Goal: Task Accomplishment & Management: Use online tool/utility

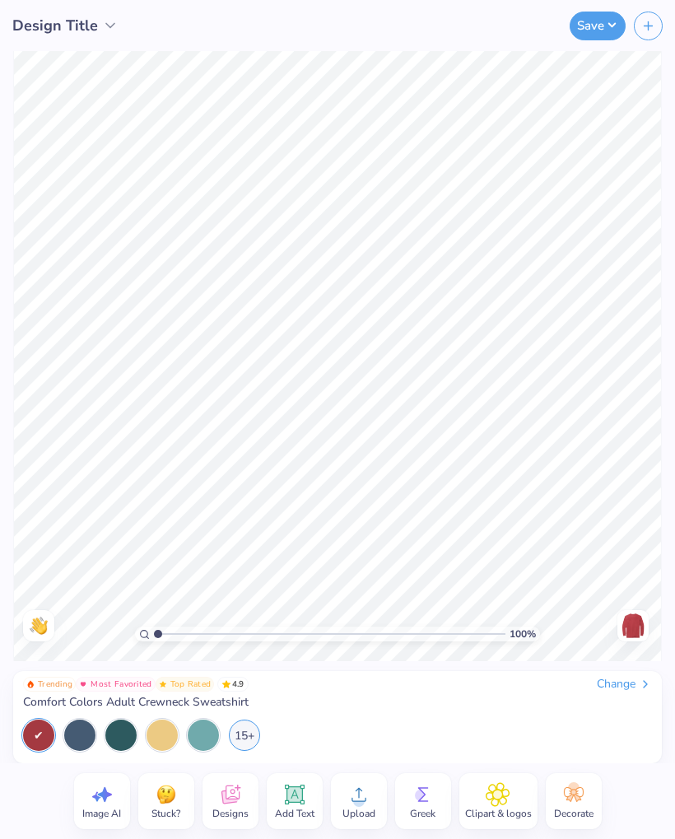
click at [81, 728] on div at bounding box center [79, 735] width 31 height 31
click at [86, 731] on div at bounding box center [79, 735] width 31 height 31
click at [77, 724] on div at bounding box center [79, 735] width 31 height 31
click at [236, 797] on icon at bounding box center [230, 794] width 25 height 25
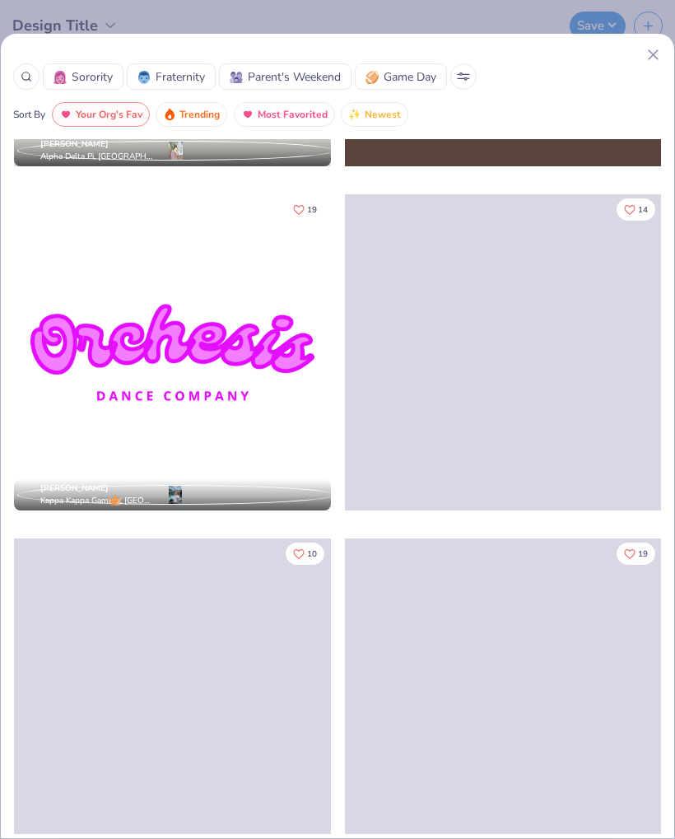
scroll to position [1752, 0]
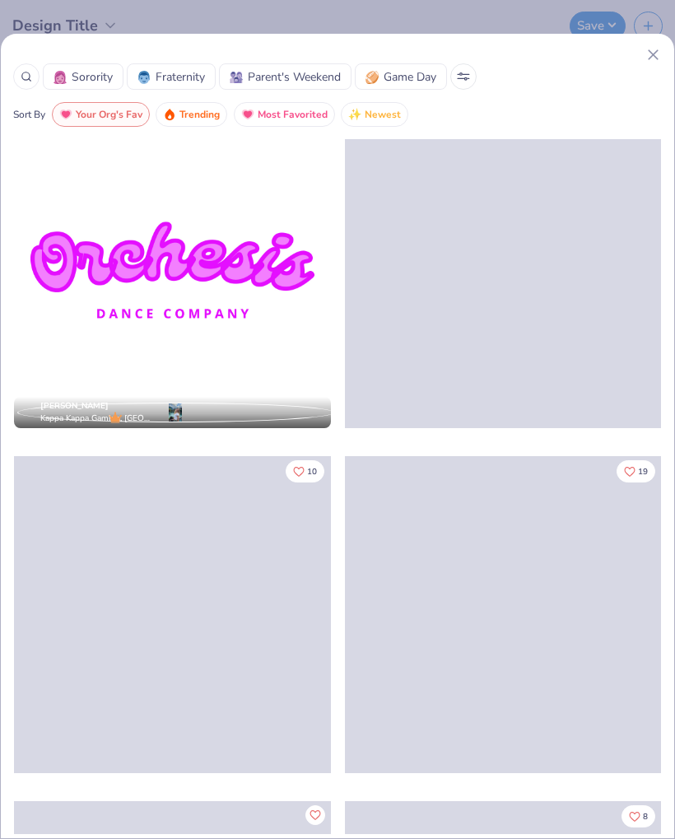
click at [645, 58] on icon at bounding box center [653, 54] width 17 height 17
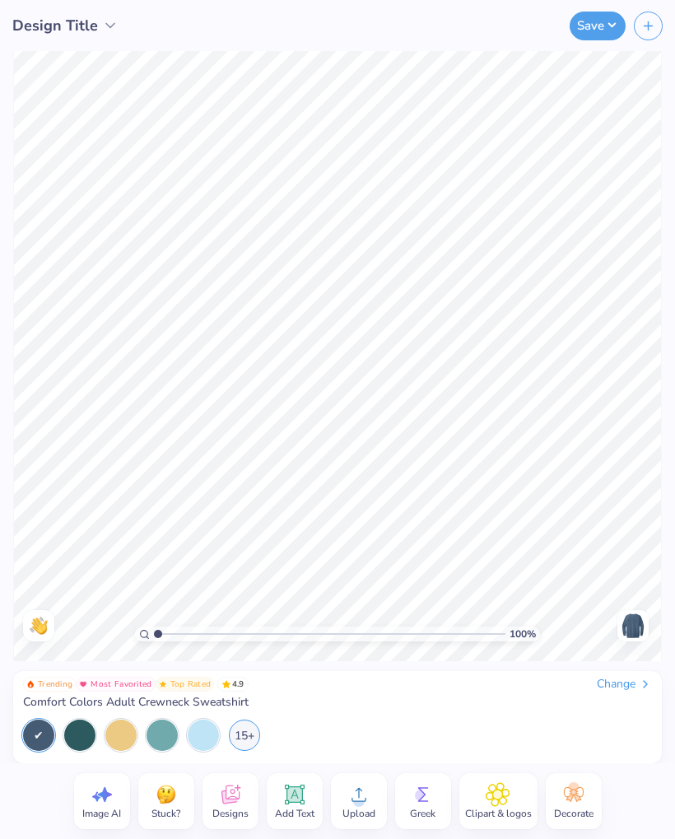
click at [362, 813] on span "Upload" at bounding box center [359, 813] width 33 height 13
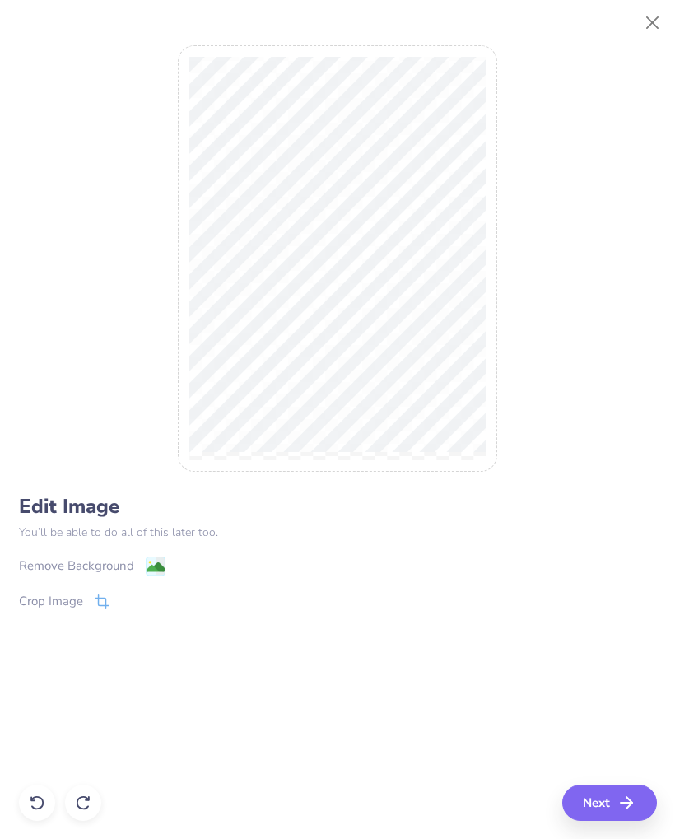
click at [83, 568] on div "Remove Background" at bounding box center [76, 566] width 115 height 19
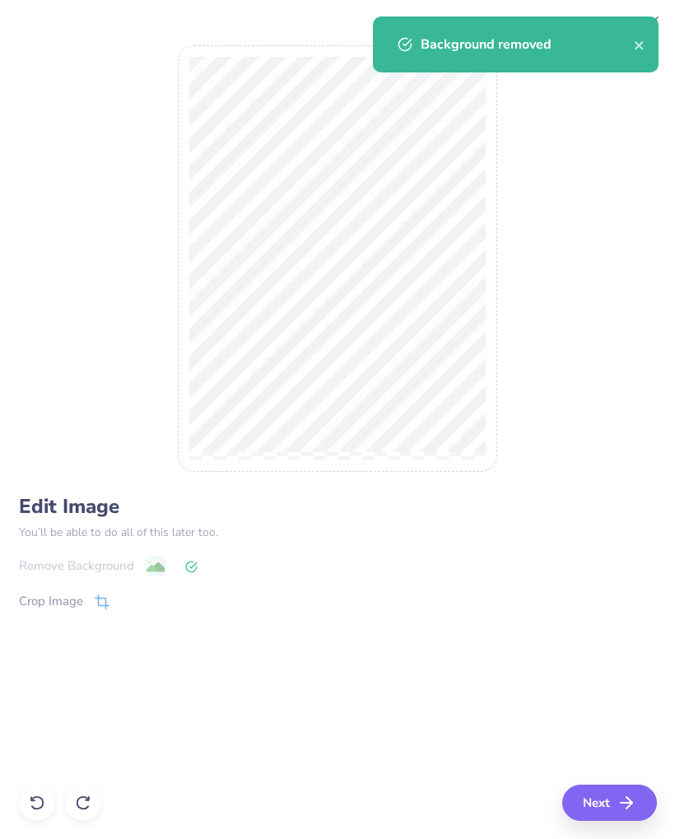
click at [626, 810] on icon "button" at bounding box center [627, 803] width 20 height 20
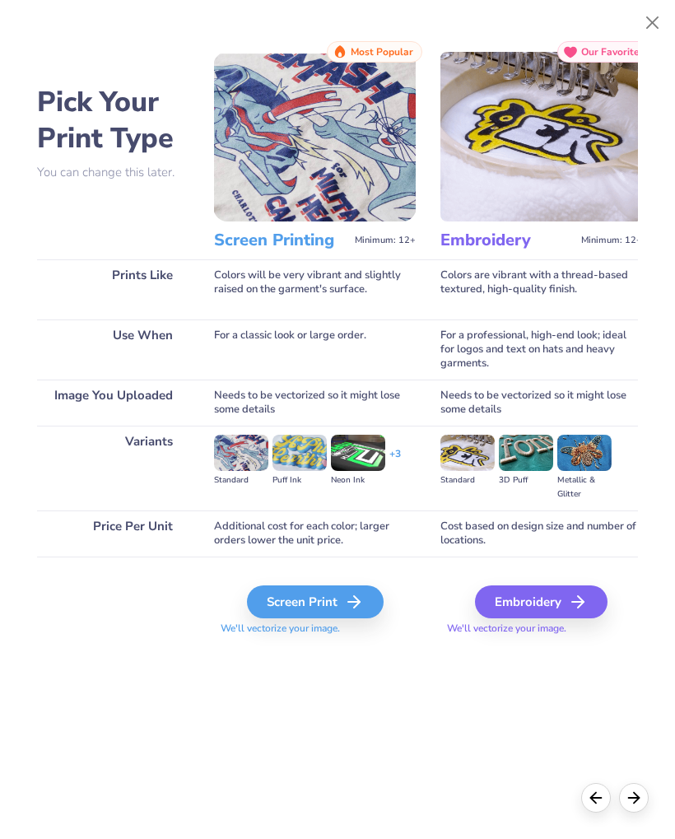
click at [390, 726] on div "Pick Your Print Type You can change this later. Prints Like Use When Image You …" at bounding box center [337, 415] width 601 height 749
click at [565, 604] on div "Embroidery" at bounding box center [541, 602] width 133 height 33
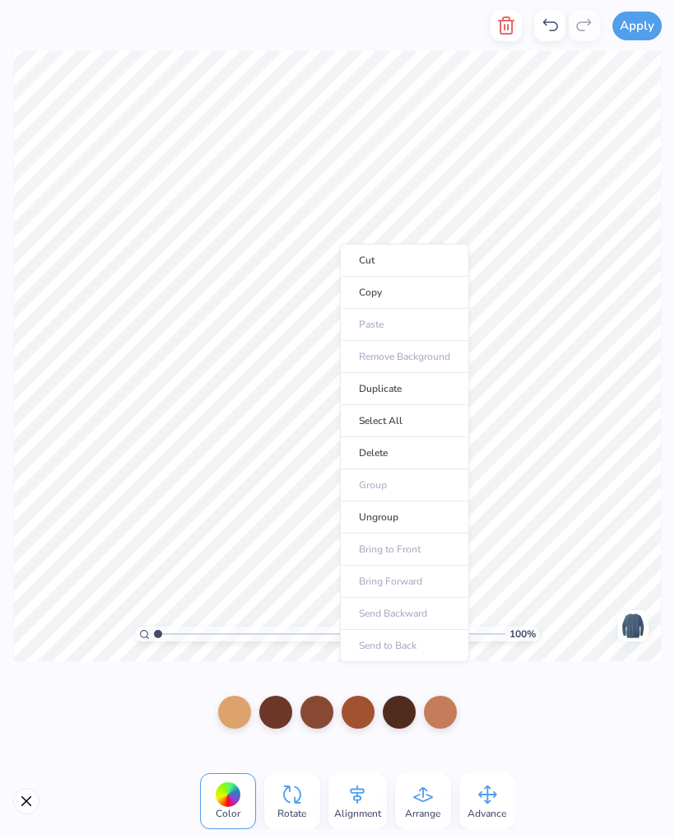
click at [648, 26] on button "Apply" at bounding box center [637, 26] width 49 height 29
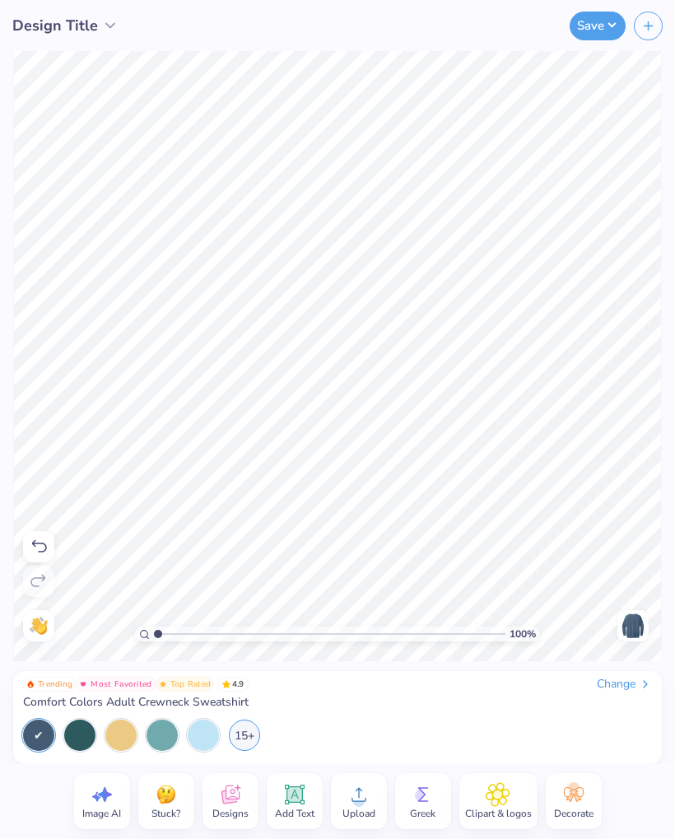
click at [210, 734] on div at bounding box center [203, 735] width 31 height 31
click at [165, 723] on div at bounding box center [162, 735] width 31 height 31
click at [281, 800] on div "Add Text" at bounding box center [295, 801] width 56 height 56
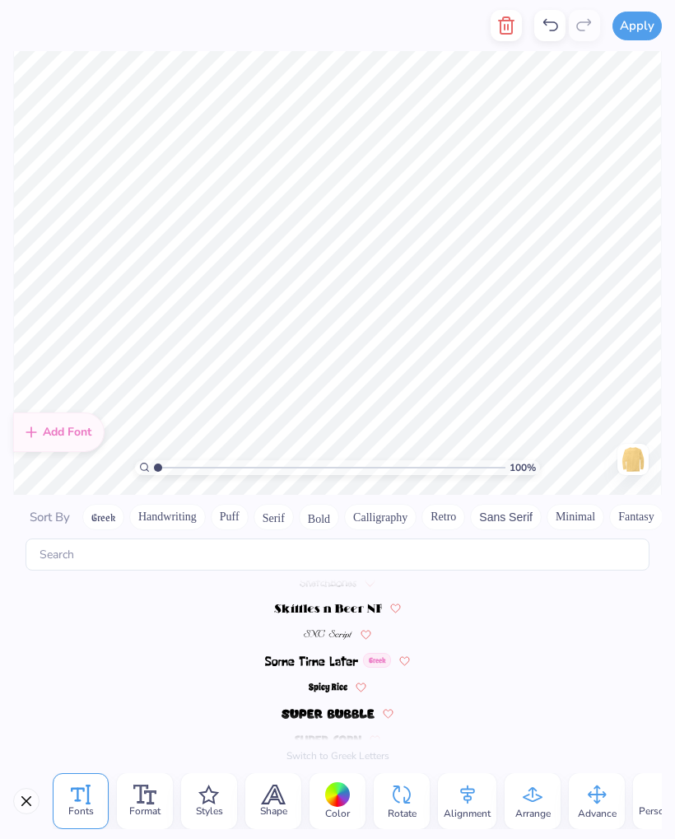
scroll to position [2, 0]
type textarea "X"
type textarea "[PERSON_NAME] pecans"
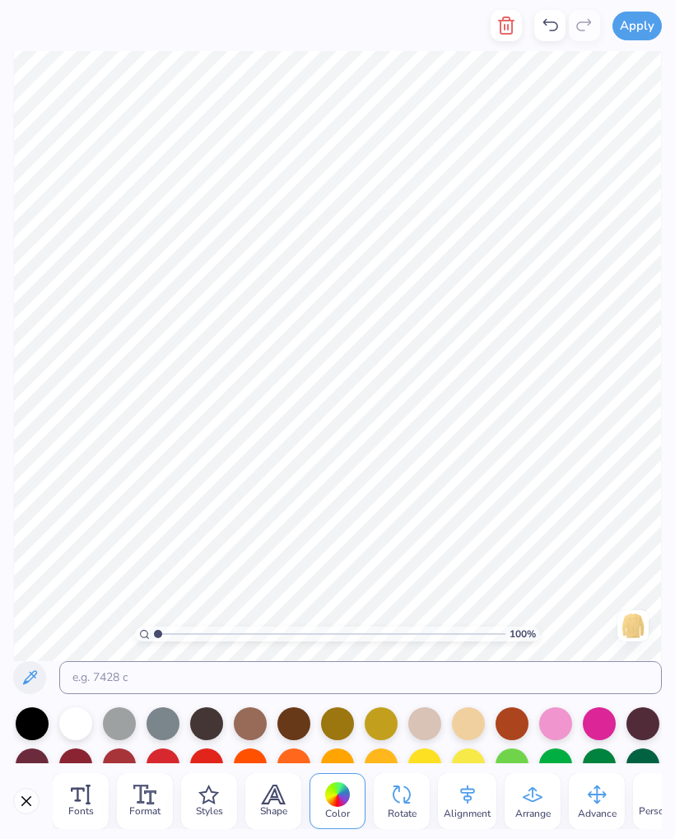
scroll to position [3, 1]
type textarea "[PERSON_NAME] pecans"
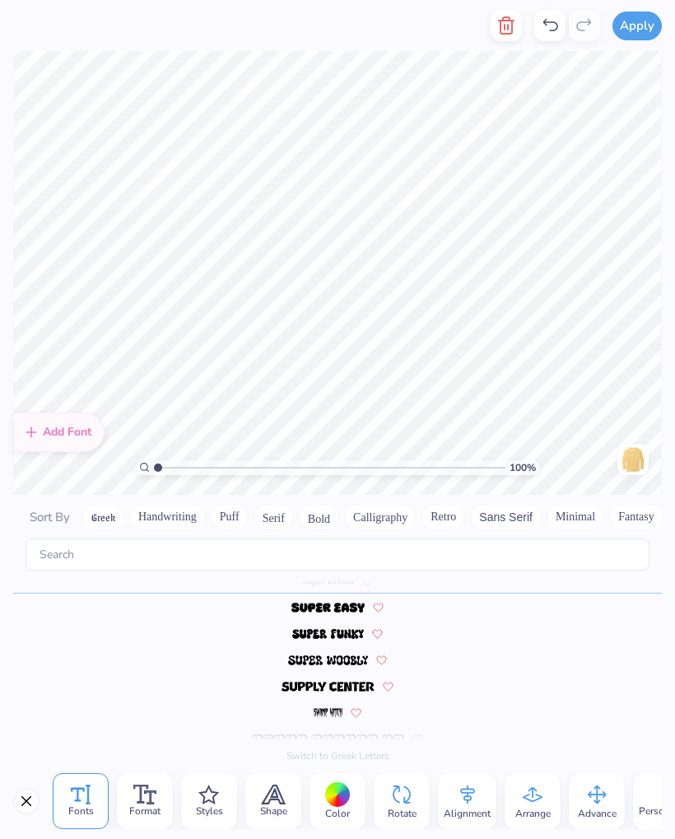
scroll to position [2, 2]
type textarea "[PERSON_NAME] pecans"
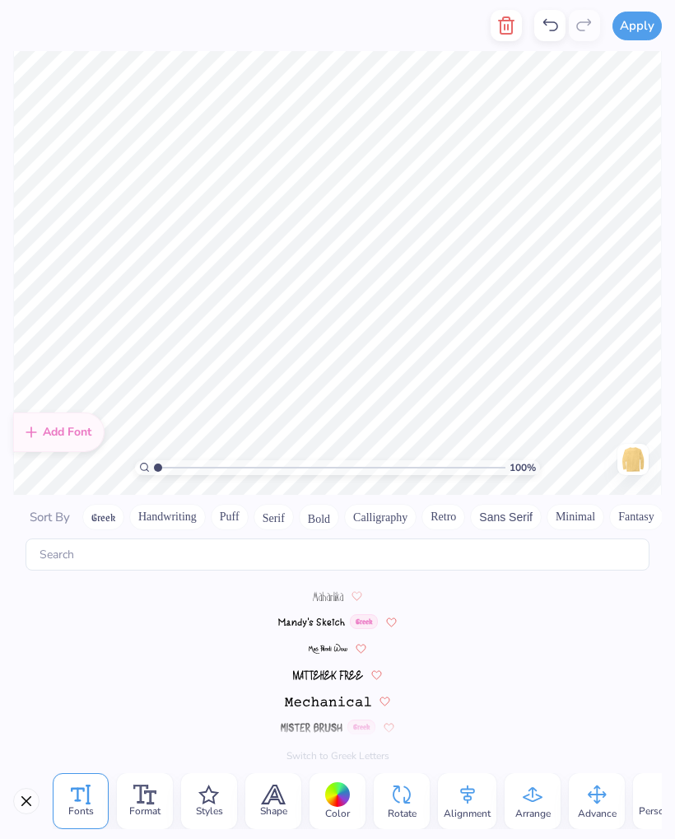
scroll to position [7183, 0]
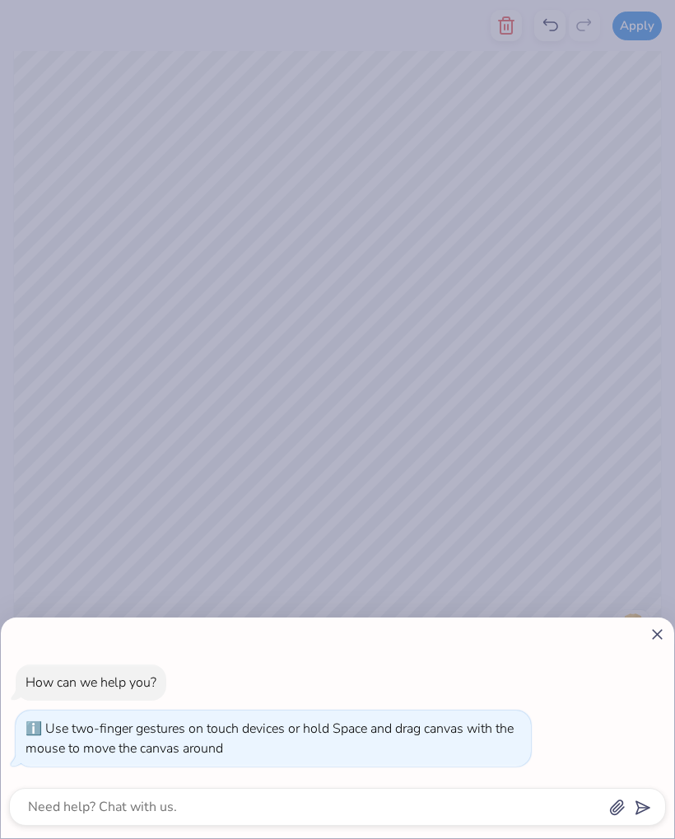
type input "2.78411437760858"
click at [543, 219] on div "How can we help you? Use two-finger gestures on touch devices or hold Space and…" at bounding box center [337, 419] width 675 height 839
type textarea "x"
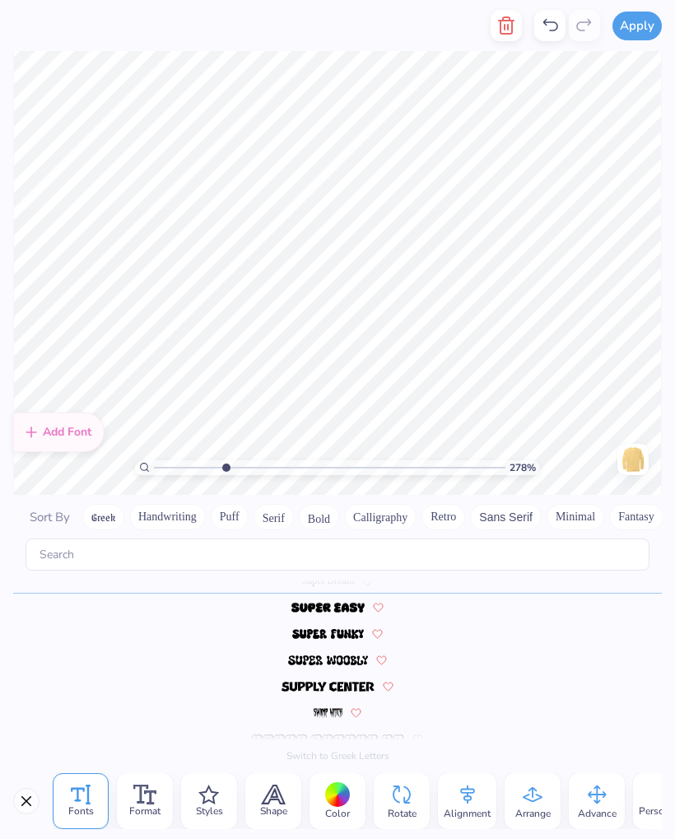
type input "2.78411437760858"
